Goal: Task Accomplishment & Management: Manage account settings

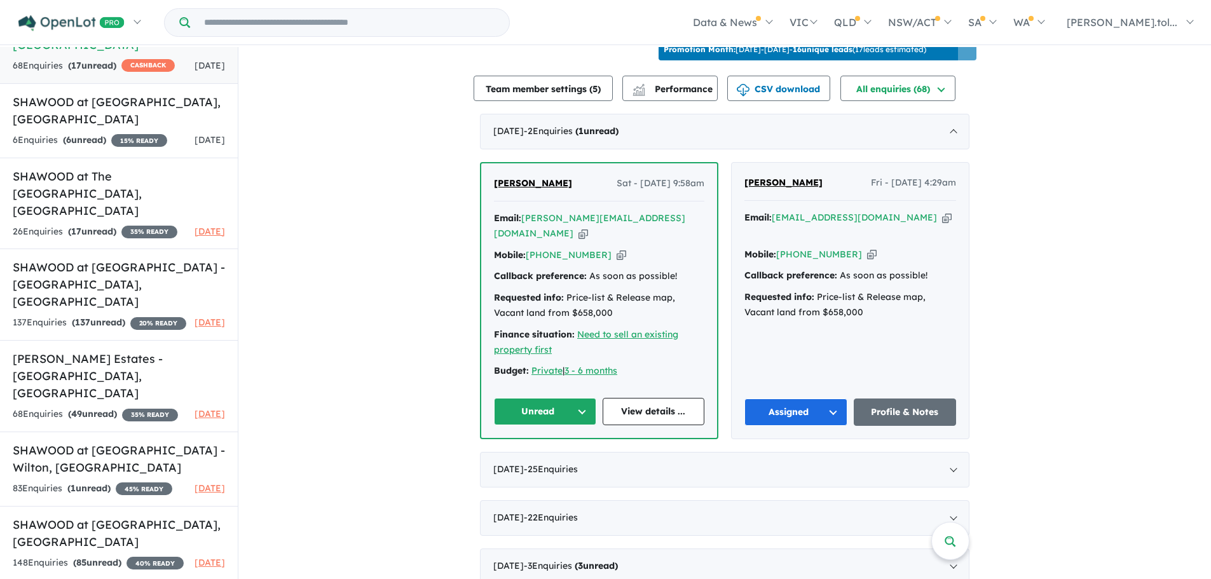
scroll to position [439, 0]
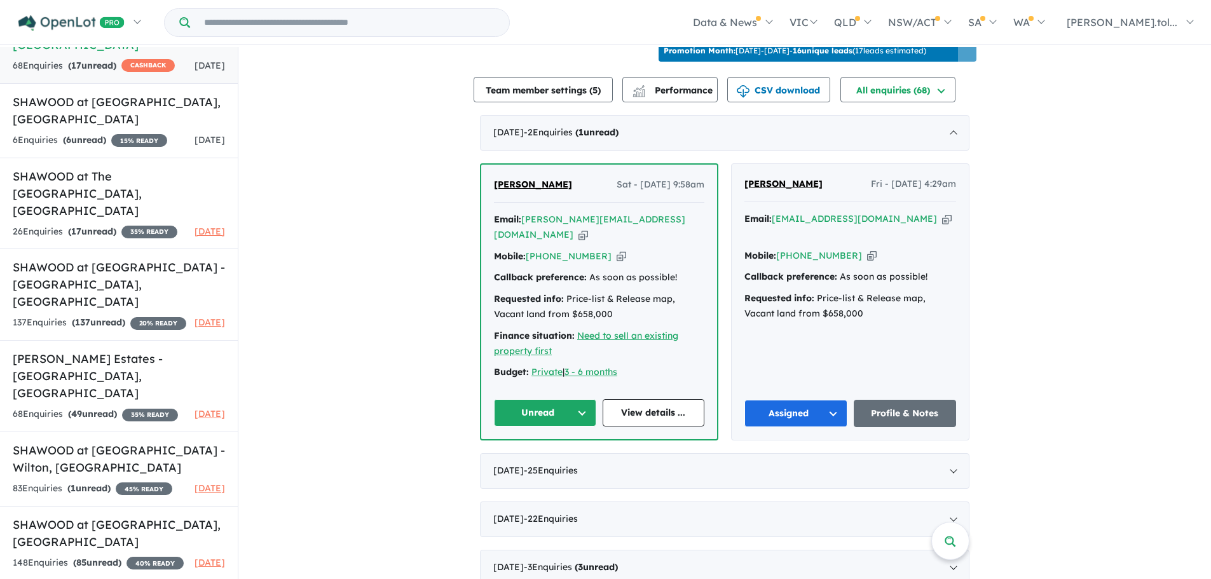
click at [588, 231] on icon "button" at bounding box center [584, 234] width 10 height 13
drag, startPoint x: 565, startPoint y: 198, endPoint x: 486, endPoint y: 199, distance: 79.5
click at [486, 199] on div "[PERSON_NAME] Sat - [DATE] 9:58am Email: [PERSON_NAME][EMAIL_ADDRESS][DOMAIN_NA…" at bounding box center [599, 302] width 236 height 275
copy span "[PERSON_NAME]"
click at [617, 257] on icon "button" at bounding box center [622, 256] width 10 height 13
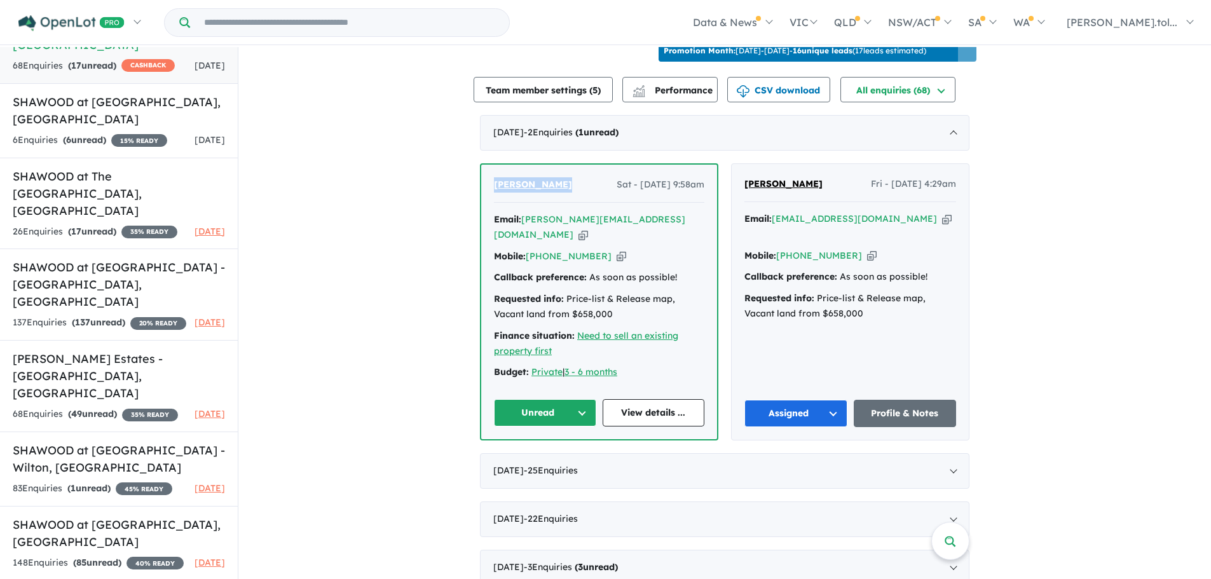
copy span "[PERSON_NAME]"
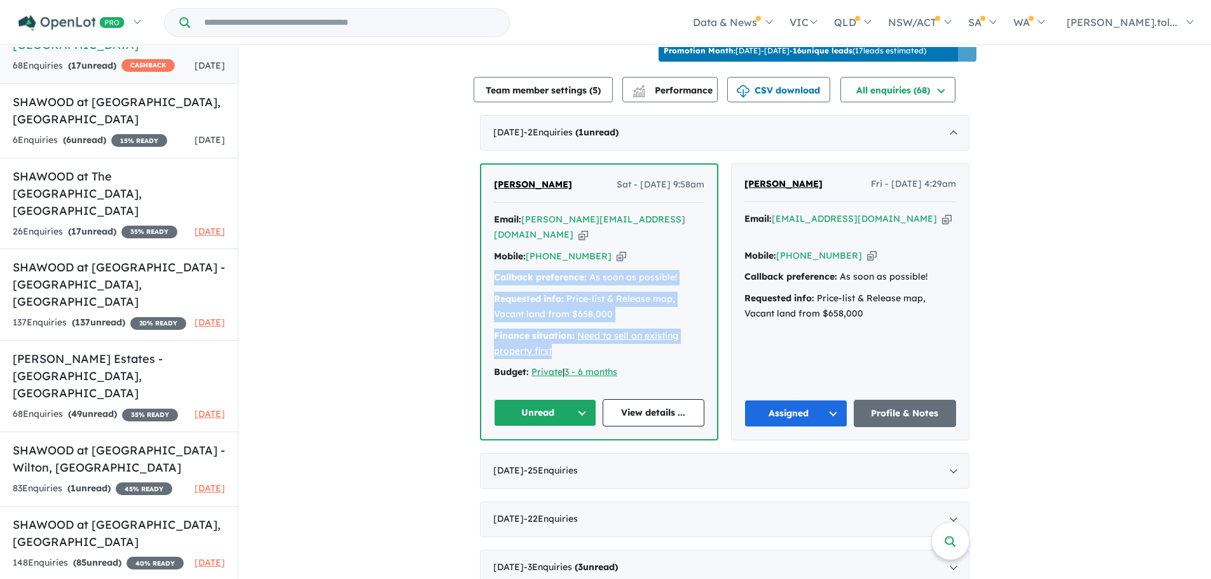
drag, startPoint x: 558, startPoint y: 350, endPoint x: 476, endPoint y: 276, distance: 110.3
click at [476, 276] on div "View 7 projects in your account Cascadia [GEOGRAPHIC_DATA][PERSON_NAME][GEOGRAP…" at bounding box center [724, 223] width 973 height 1231
copy div "Callback preference: As soon as possible! Requested info: Price-list & Release …"
click at [545, 417] on button "Unread" at bounding box center [545, 412] width 102 height 27
click at [533, 466] on button "Assigned" at bounding box center [550, 472] width 111 height 29
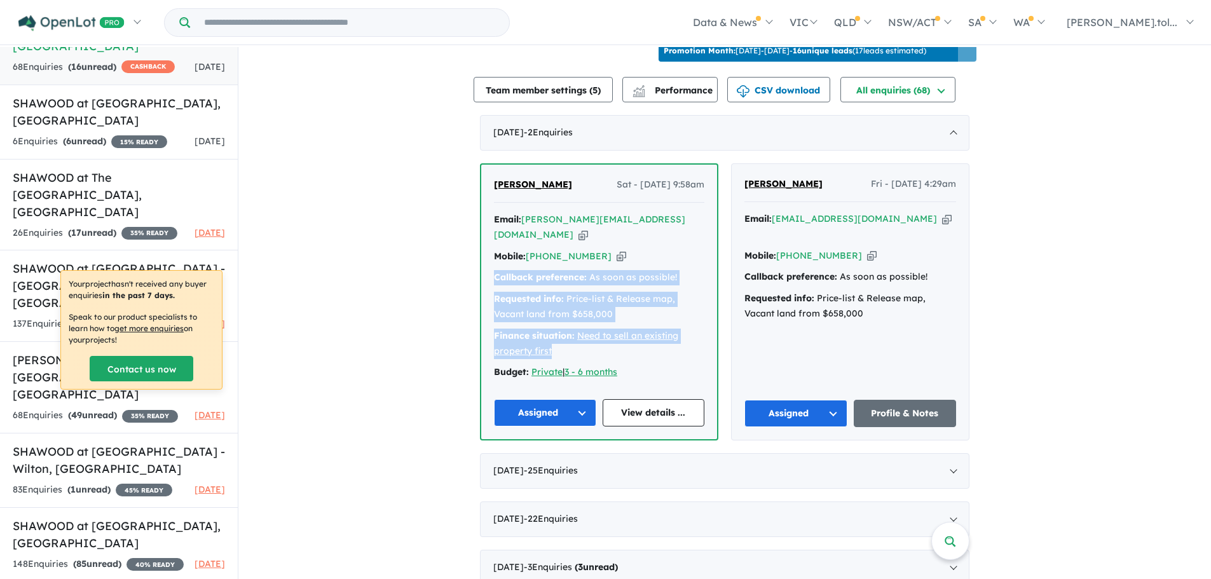
scroll to position [128, 0]
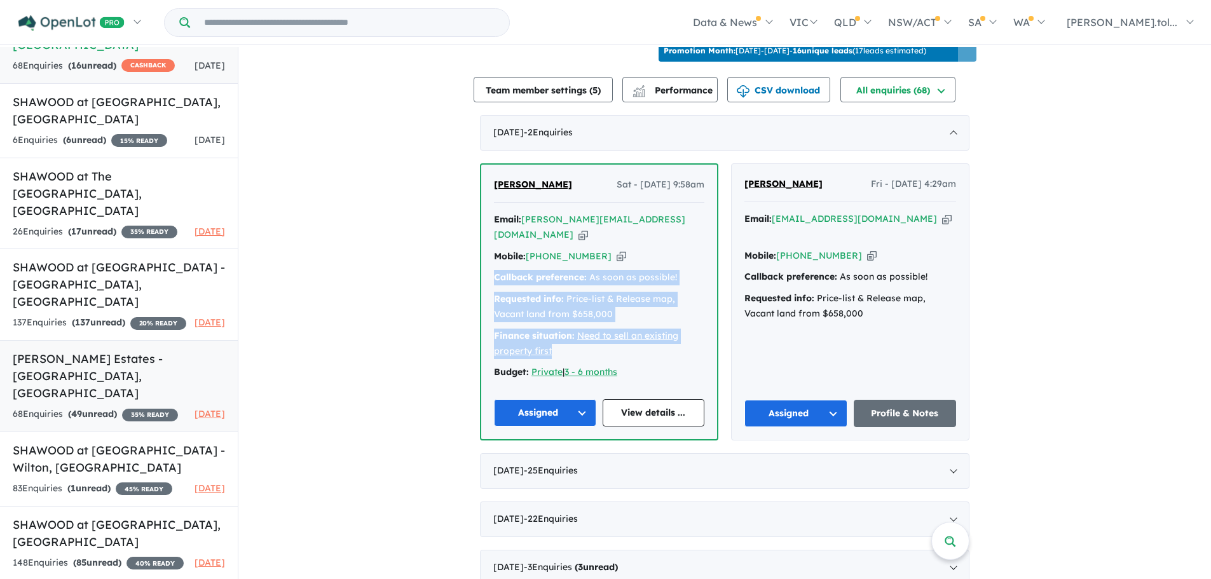
click at [132, 350] on h5 "[PERSON_NAME] Estates - [GEOGRAPHIC_DATA] , [GEOGRAPHIC_DATA]" at bounding box center [119, 375] width 212 height 51
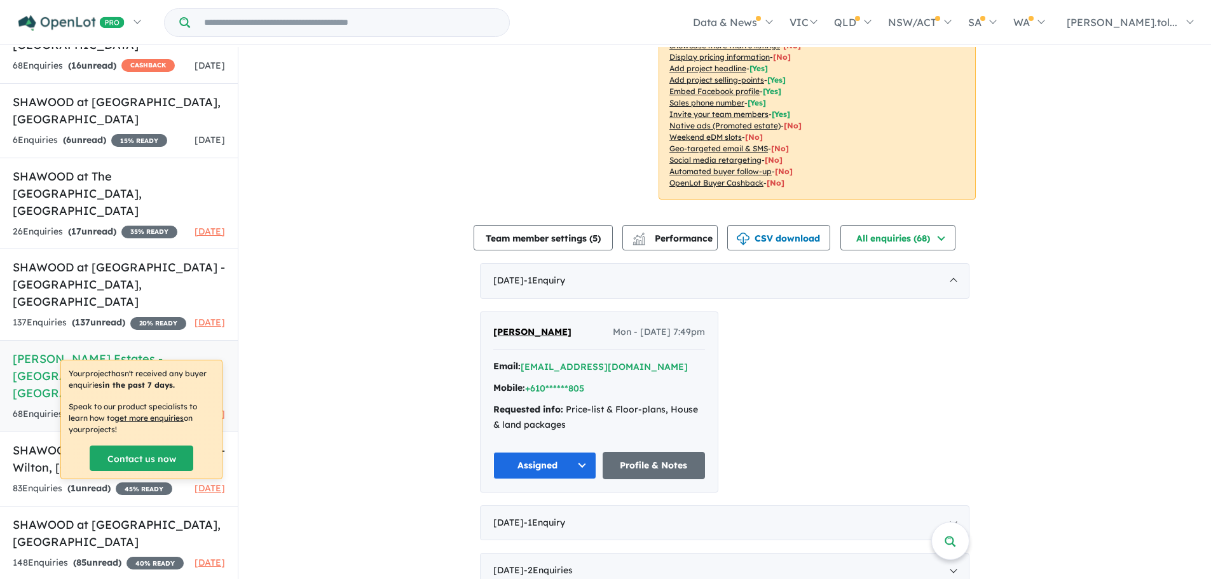
scroll to position [287, 0]
